Goal: Task Accomplishment & Management: Manage account settings

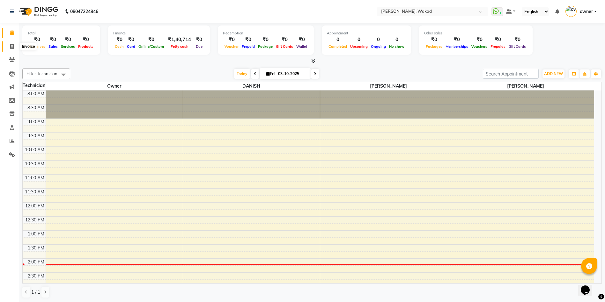
click at [14, 48] on span at bounding box center [11, 46] width 11 height 7
select select "service"
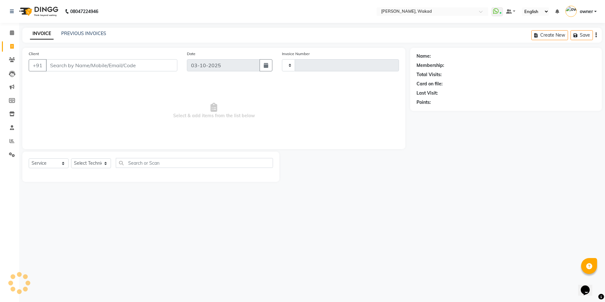
type input "0715"
select select "7711"
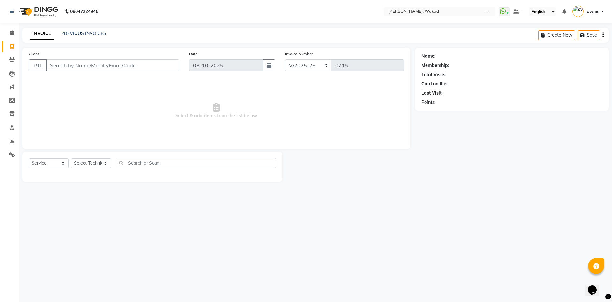
click at [103, 65] on input "Client" at bounding box center [113, 65] width 134 height 12
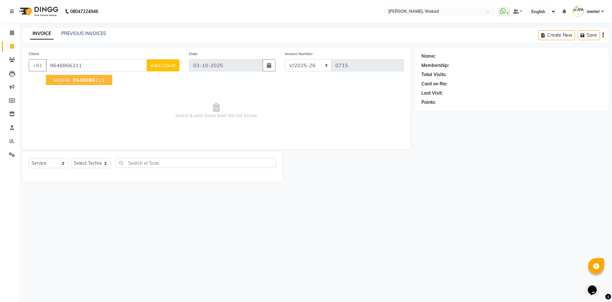
type input "9648866311"
click at [98, 79] on ngb-highlight "9648866 311" at bounding box center [87, 80] width 33 height 6
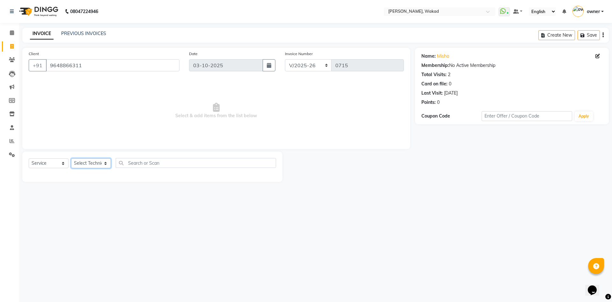
click at [87, 164] on select "Select Technician [PERSON_NAME] [DEMOGRAPHIC_DATA] owner [PERSON_NAME]" at bounding box center [91, 163] width 40 height 10
select select "91973"
click at [71, 158] on select "Select Technician [PERSON_NAME] [DEMOGRAPHIC_DATA] owner [PERSON_NAME]" at bounding box center [91, 163] width 40 height 10
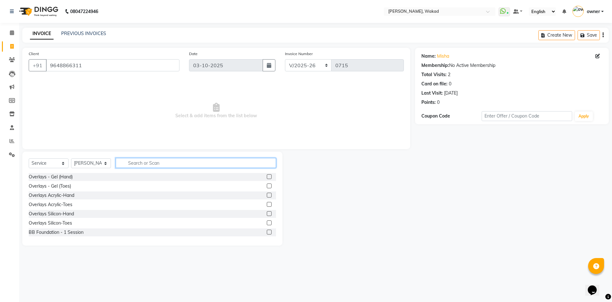
click at [164, 164] on input "text" at bounding box center [196, 163] width 160 height 10
type input "acrylic"
click at [269, 195] on label at bounding box center [269, 195] width 5 height 5
click at [269, 195] on input "checkbox" at bounding box center [269, 196] width 4 height 4
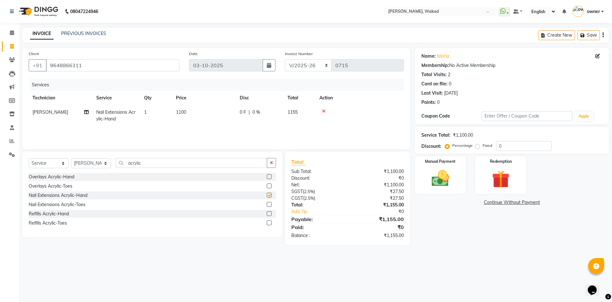
checkbox input "false"
click at [243, 163] on input "acrylic" at bounding box center [191, 163] width 151 height 10
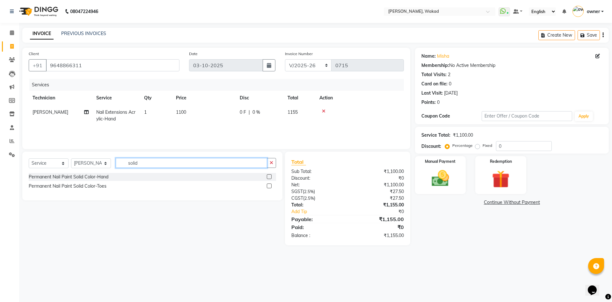
type input "solid"
click at [268, 186] on label at bounding box center [269, 186] width 5 height 5
click at [268, 186] on input "checkbox" at bounding box center [269, 186] width 4 height 4
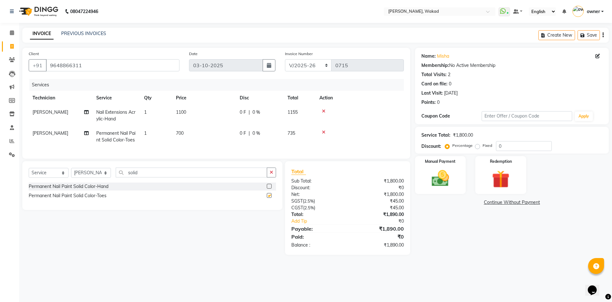
checkbox input "false"
click at [250, 178] on input "solid" at bounding box center [191, 173] width 151 height 10
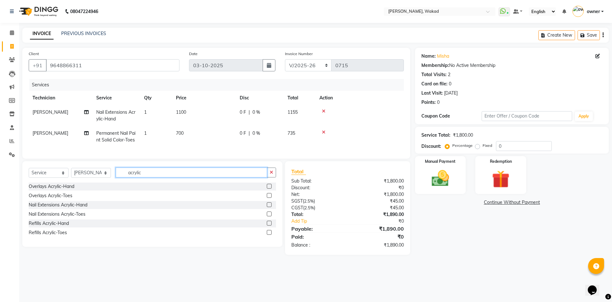
type input "acrylic"
click at [267, 216] on label at bounding box center [269, 214] width 5 height 5
click at [267, 216] on input "checkbox" at bounding box center [269, 214] width 4 height 4
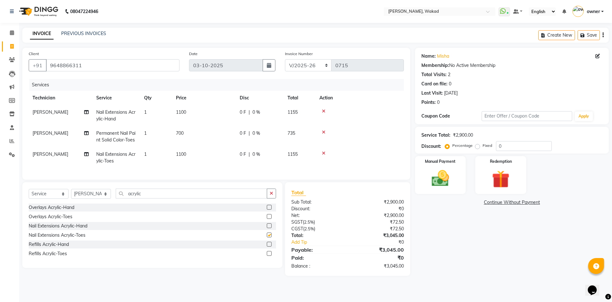
checkbox input "false"
click at [323, 112] on icon at bounding box center [324, 111] width 4 height 4
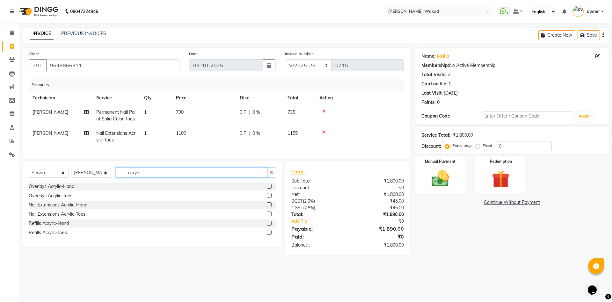
click at [208, 178] on input "acrylic" at bounding box center [191, 173] width 151 height 10
type input "overlay"
click at [269, 207] on label at bounding box center [269, 204] width 5 height 5
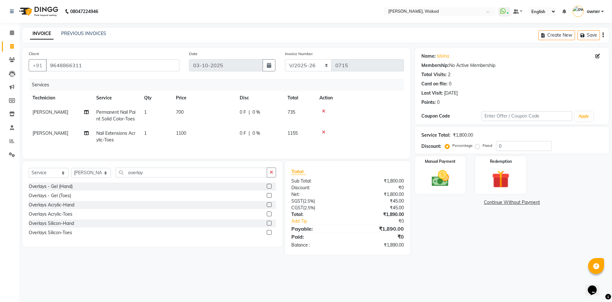
click at [269, 207] on input "checkbox" at bounding box center [269, 205] width 4 height 4
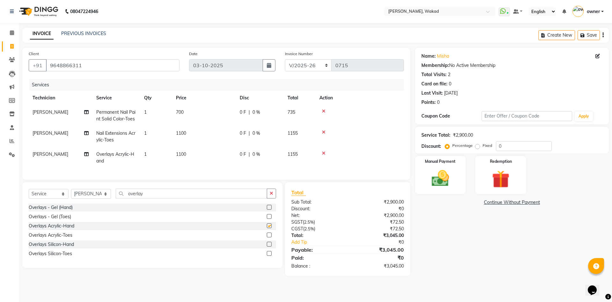
checkbox input "false"
click at [245, 199] on input "overlay" at bounding box center [191, 194] width 151 height 10
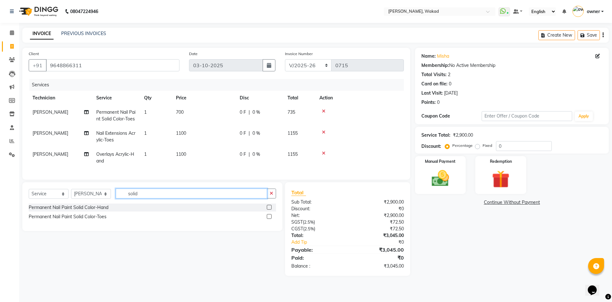
type input "solid"
click at [268, 210] on label at bounding box center [269, 207] width 5 height 5
click at [268, 210] on input "checkbox" at bounding box center [269, 208] width 4 height 4
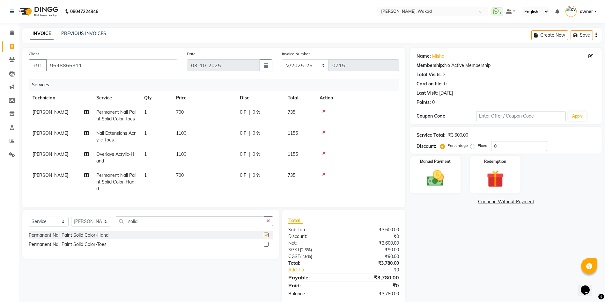
checkbox input "false"
click at [515, 146] on input "0" at bounding box center [519, 146] width 56 height 10
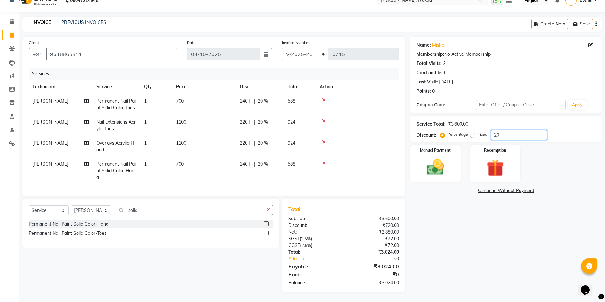
scroll to position [18, 0]
type input "20"
click at [333, 243] on div "CGST ( 2.5% )" at bounding box center [313, 245] width 60 height 7
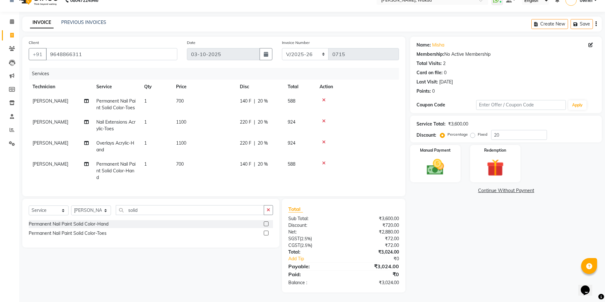
click at [325, 140] on icon at bounding box center [324, 142] width 4 height 4
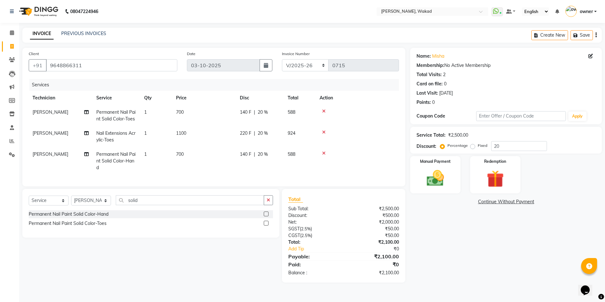
scroll to position [0, 0]
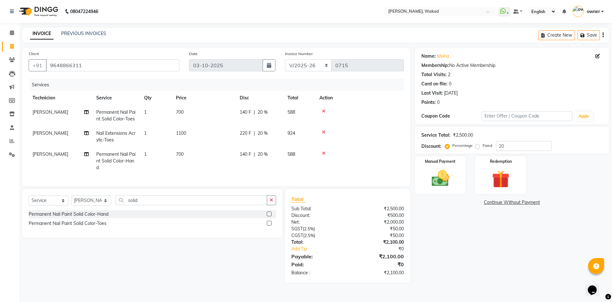
click at [325, 153] on icon at bounding box center [324, 153] width 4 height 4
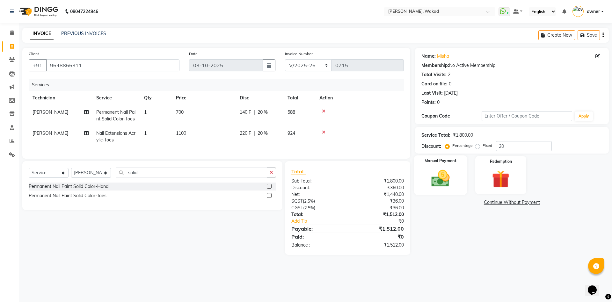
click at [445, 165] on div "Manual Payment" at bounding box center [440, 175] width 53 height 39
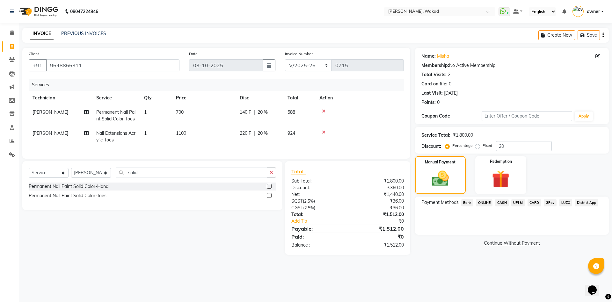
click at [484, 201] on span "ONLINE" at bounding box center [484, 202] width 17 height 7
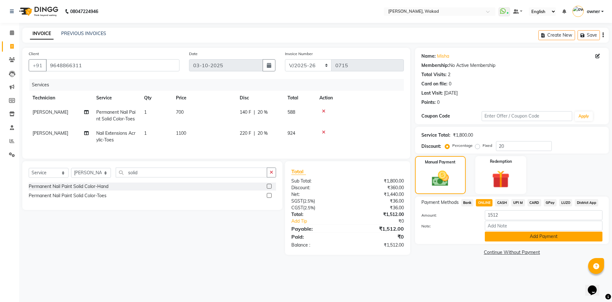
click at [510, 238] on button "Add Payment" at bounding box center [544, 237] width 118 height 10
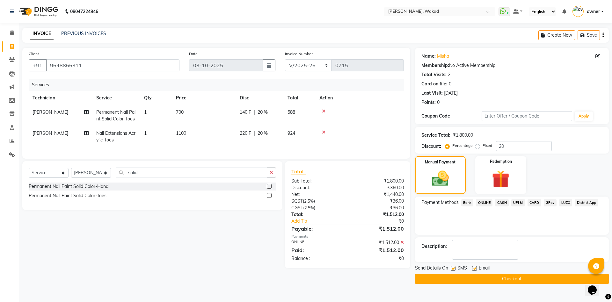
click at [506, 281] on button "Checkout" at bounding box center [512, 279] width 194 height 10
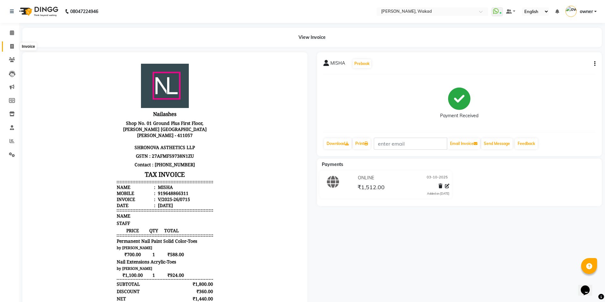
click at [12, 45] on icon at bounding box center [12, 46] width 4 height 5
select select "service"
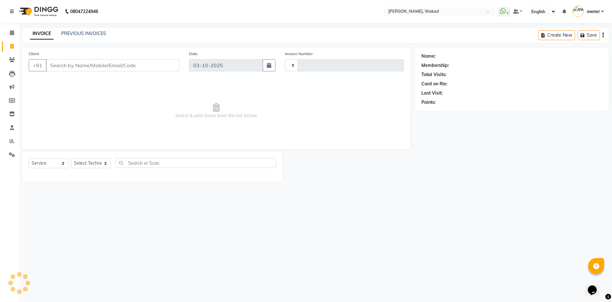
type input "0716"
select select "7711"
click at [7, 58] on span at bounding box center [11, 59] width 11 height 7
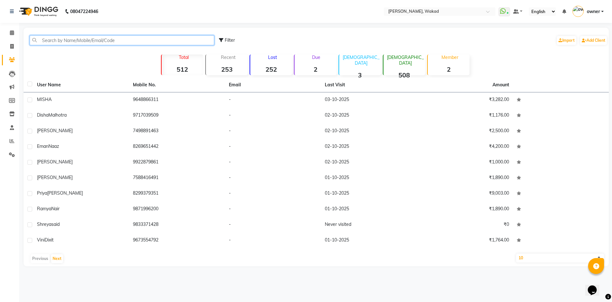
click at [119, 45] on input "text" at bounding box center [122, 40] width 185 height 10
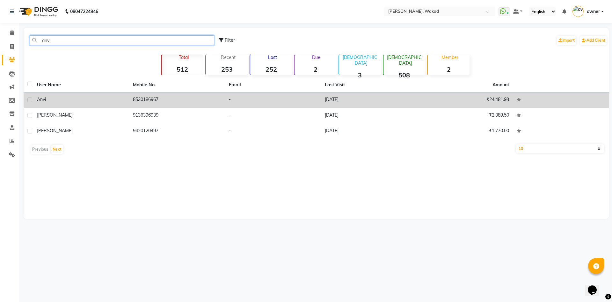
type input "anvi"
click at [123, 97] on div "anvi" at bounding box center [81, 99] width 88 height 7
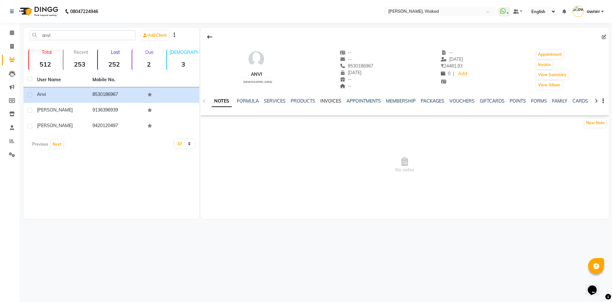
click at [327, 102] on link "INVOICES" at bounding box center [330, 101] width 21 height 6
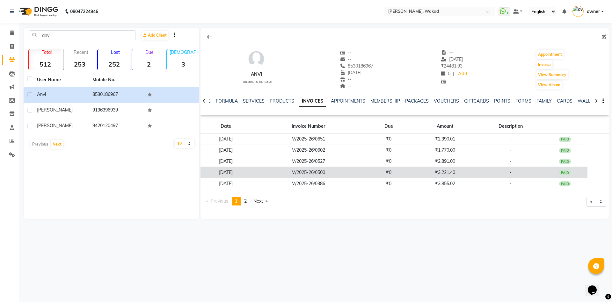
click at [466, 172] on td "₹3,221.40" at bounding box center [445, 172] width 68 height 11
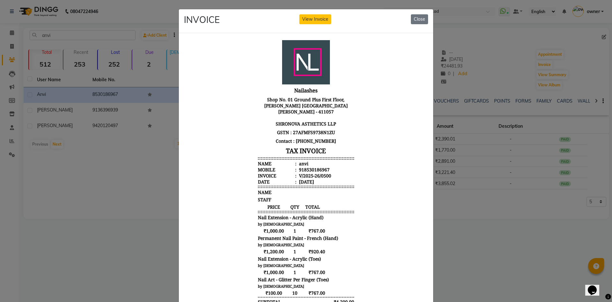
scroll to position [5, 0]
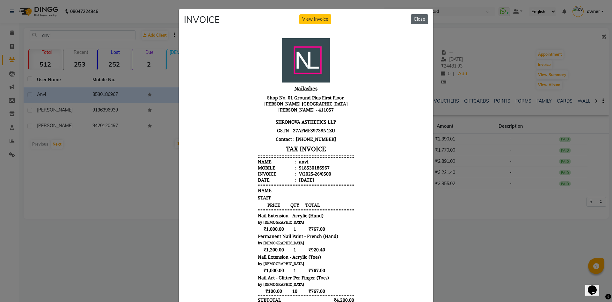
click at [416, 19] on button "Close" at bounding box center [419, 19] width 17 height 10
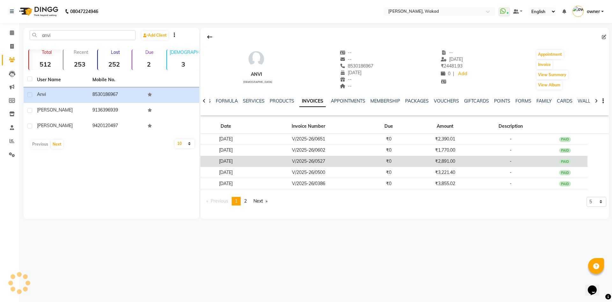
click at [311, 165] on td "V/2025-26/0527" at bounding box center [308, 161] width 115 height 11
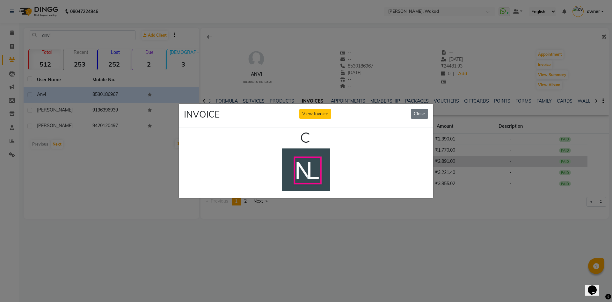
scroll to position [0, 0]
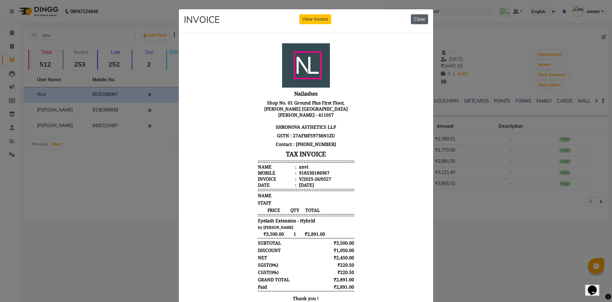
click at [412, 16] on button "Close" at bounding box center [419, 19] width 17 height 10
